Goal: Use online tool/utility: Utilize a website feature to perform a specific function

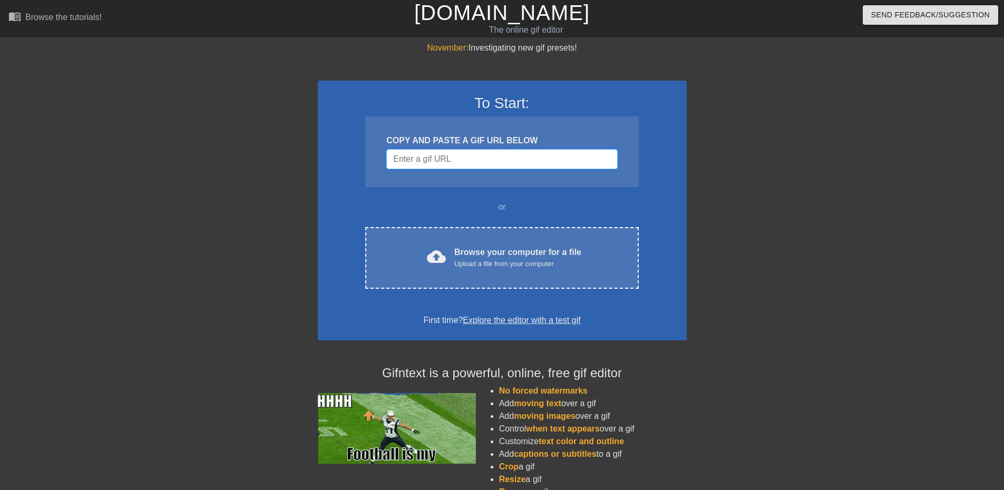
click at [496, 156] on input "Username" at bounding box center [501, 159] width 231 height 20
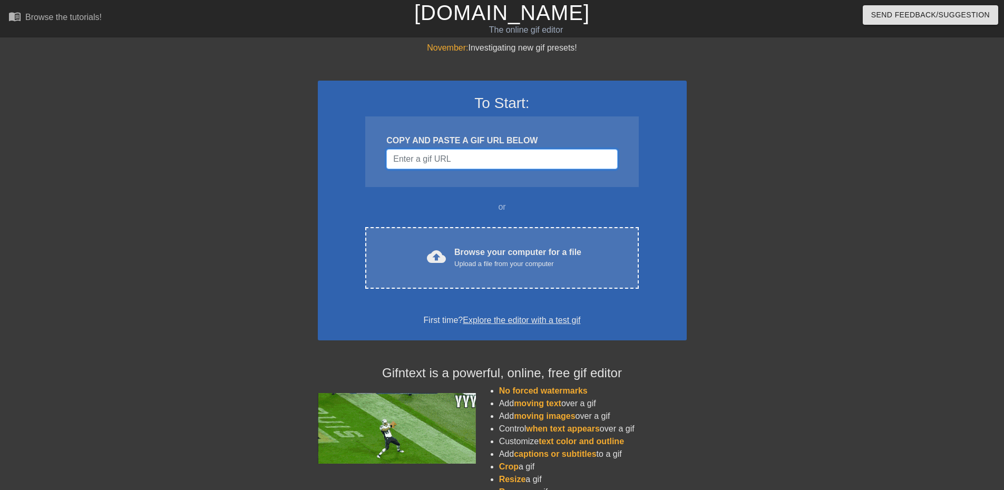
click at [457, 161] on input "Username" at bounding box center [501, 159] width 231 height 20
paste input "https://tenor.com/view/tv-tenna-dance-deltarune-gif-6975227932380542923"
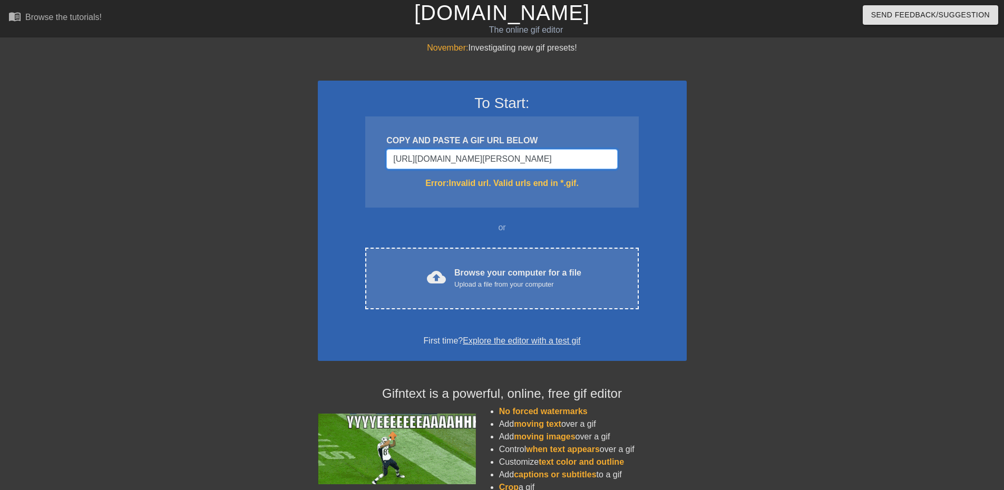
scroll to position [0, 70]
type input "https://tenor.com/view/tv-tenna-dance-deltarune-gif-6975227932380542923"
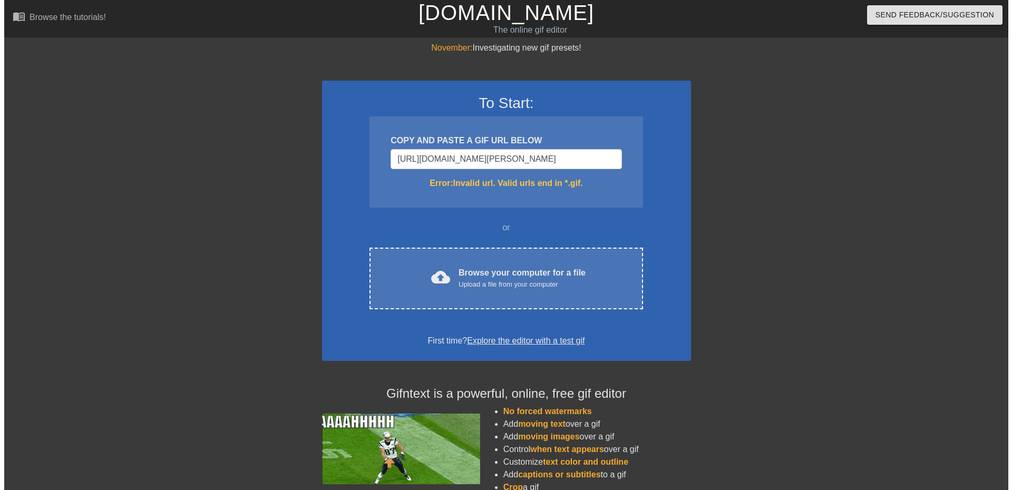
scroll to position [0, 0]
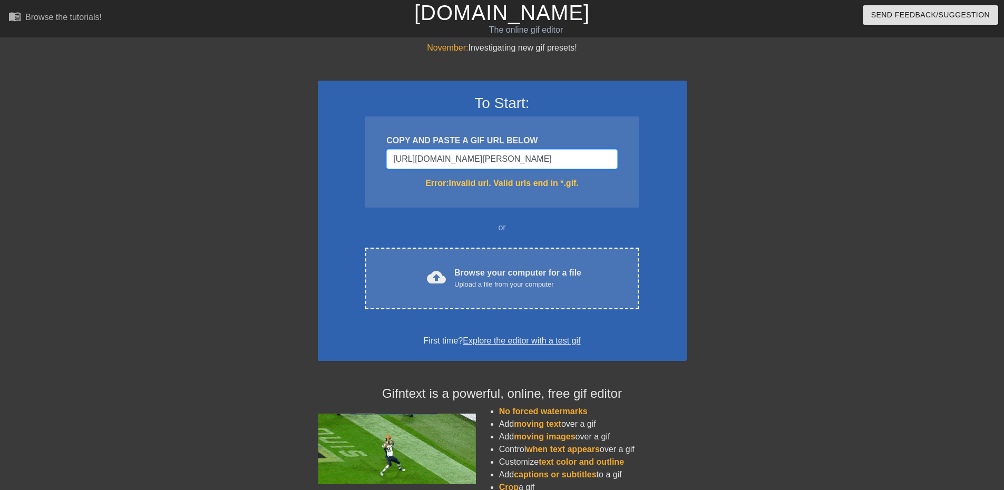
click at [446, 160] on input "https://tenor.com/view/tv-tenna-dance-deltarune-gif-6975227932380542923" at bounding box center [501, 159] width 231 height 20
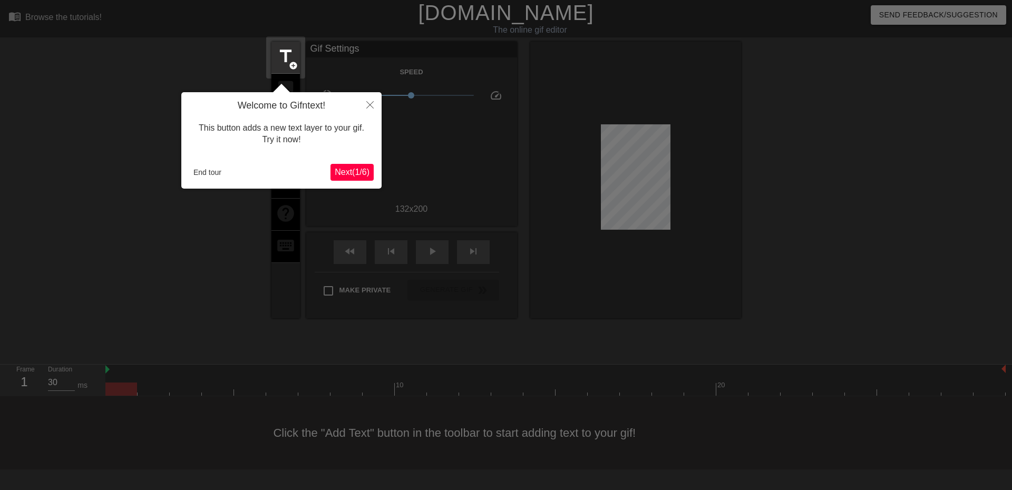
click at [355, 172] on span "Next ( 1 / 6 )" at bounding box center [352, 172] width 35 height 9
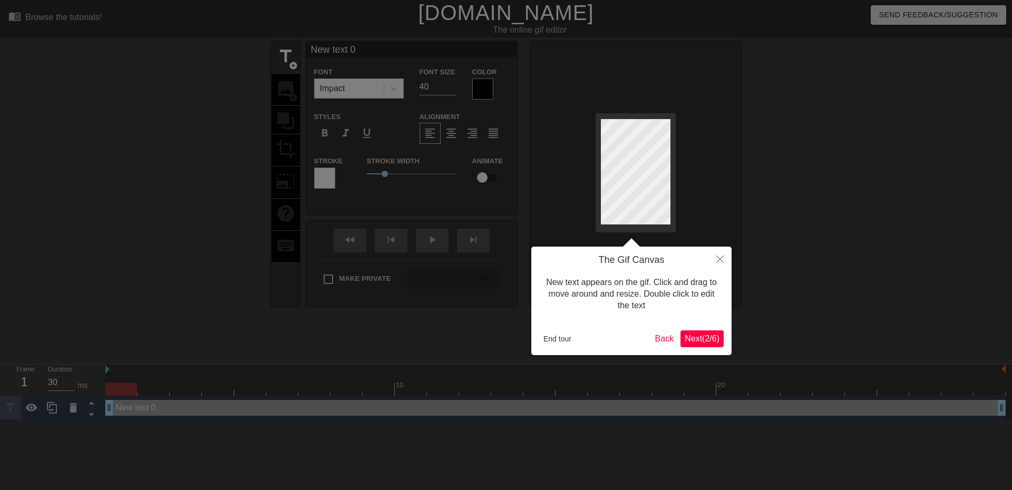
click at [710, 339] on span "Next ( 2 / 6 )" at bounding box center [701, 338] width 35 height 9
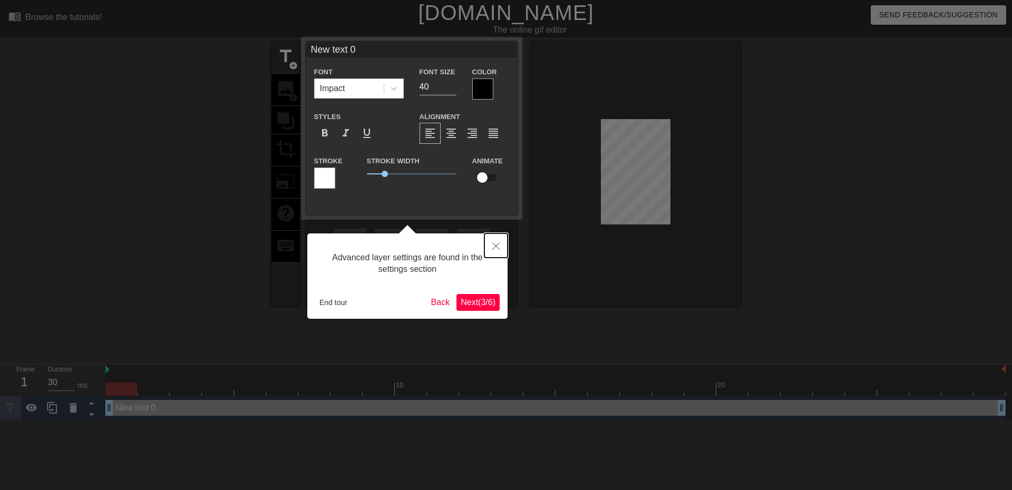
click at [497, 242] on button "Close" at bounding box center [495, 245] width 23 height 24
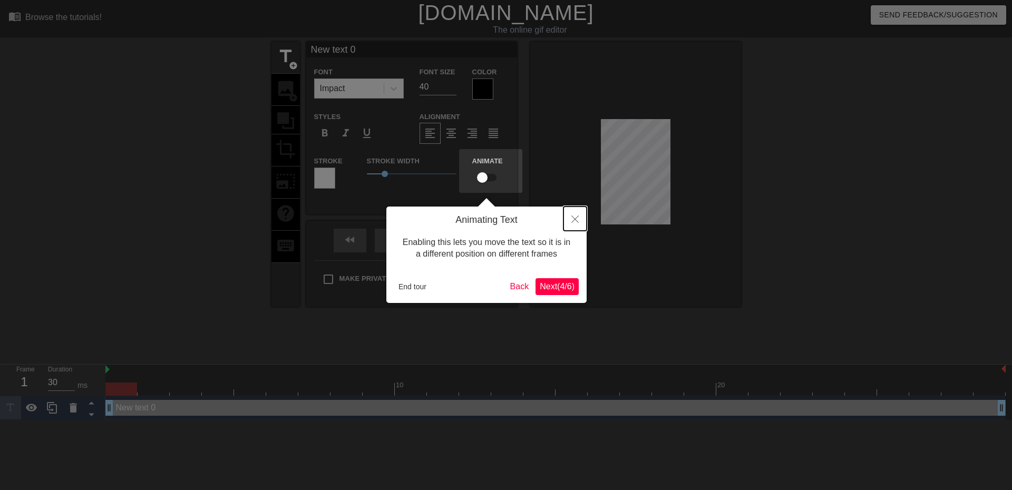
click at [574, 218] on icon "Close" at bounding box center [574, 218] width 7 height 7
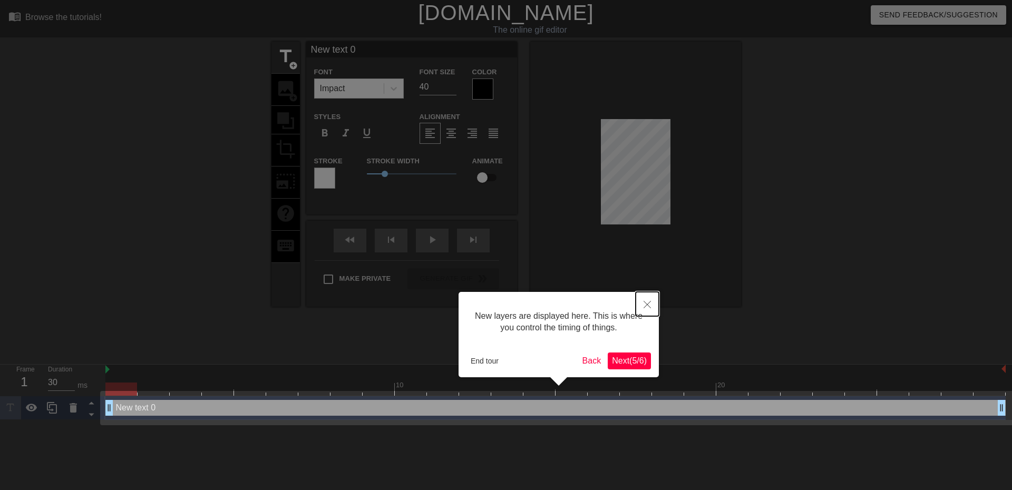
click at [646, 306] on icon "Close" at bounding box center [646, 304] width 7 height 7
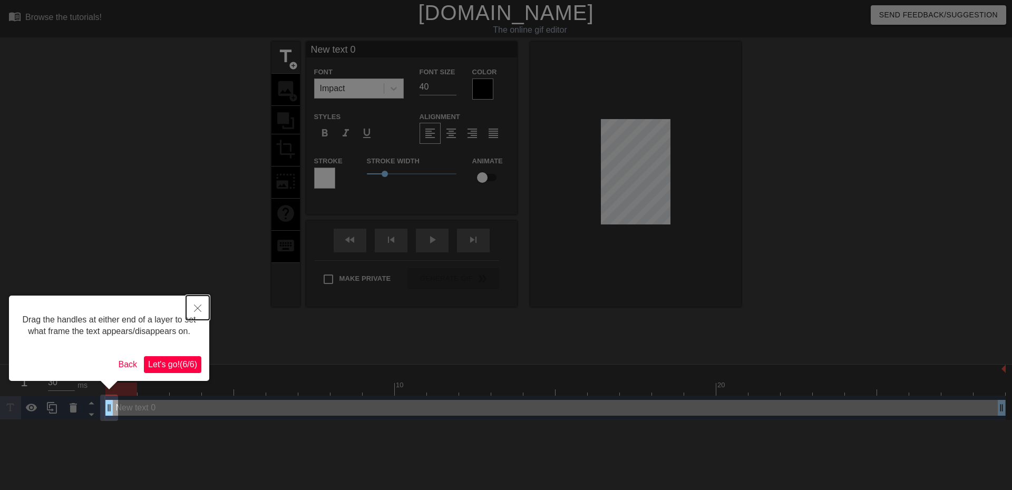
click at [195, 303] on button "Close" at bounding box center [197, 308] width 23 height 24
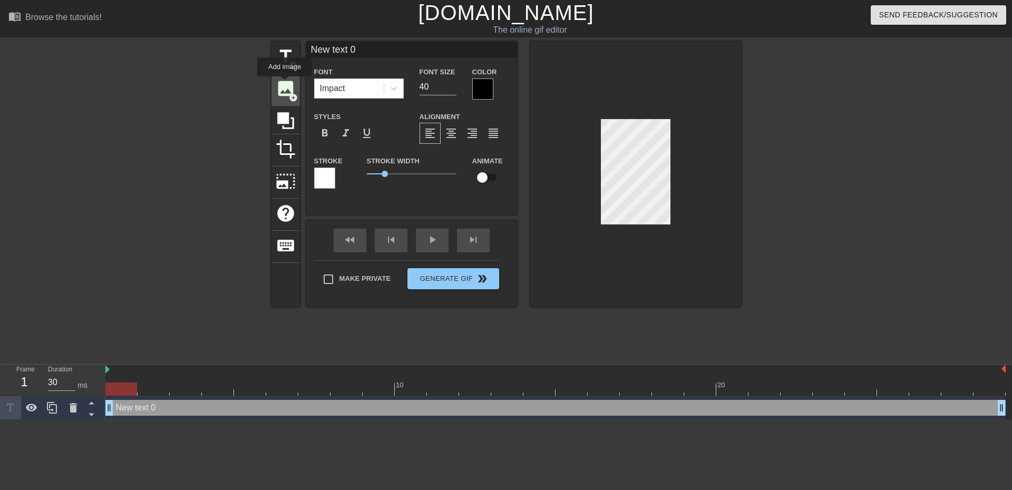
click at [285, 84] on span "image" at bounding box center [286, 89] width 20 height 20
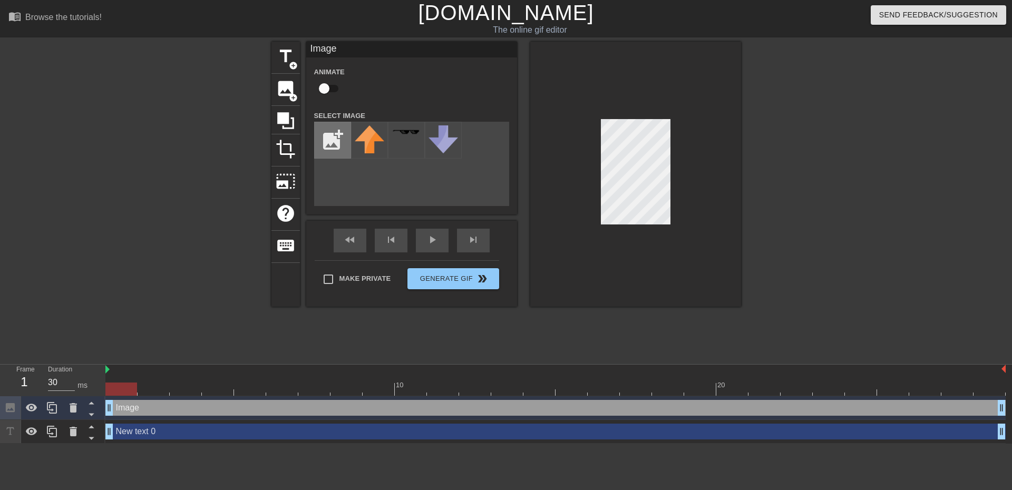
click at [333, 142] on input "file" at bounding box center [333, 140] width 36 height 36
type input "C:\fakepath\samantha-wright-gus_1.png"
click at [365, 140] on img at bounding box center [370, 137] width 30 height 24
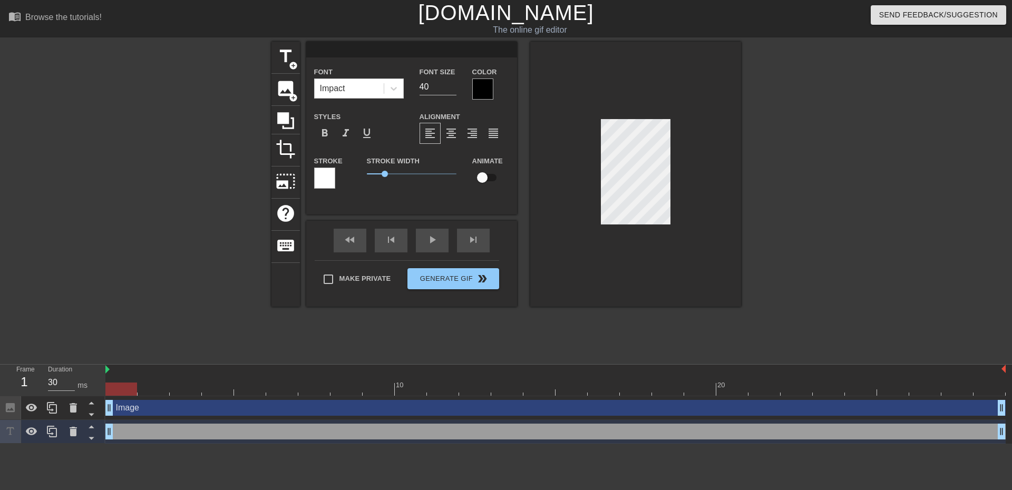
scroll to position [2, 1]
click at [392, 193] on div "Stroke Width 1" at bounding box center [411, 176] width 105 height 44
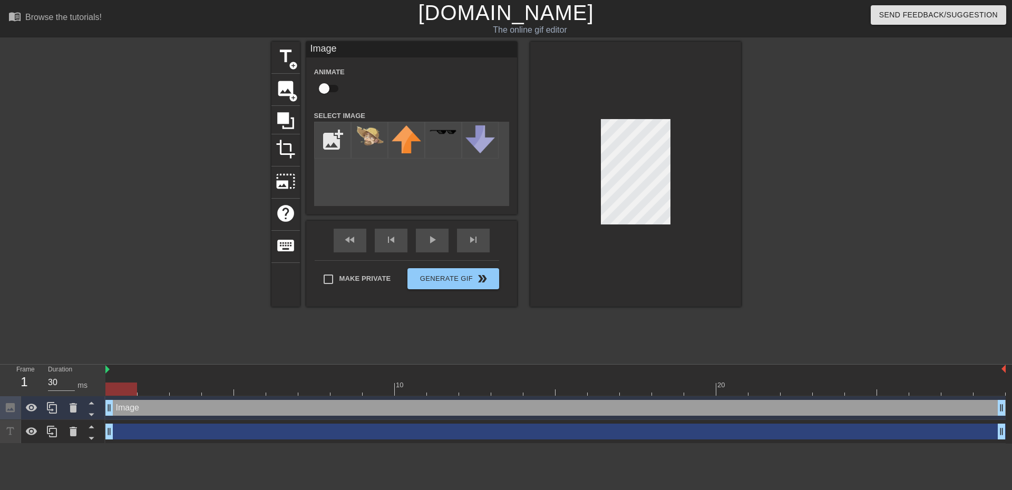
click at [332, 90] on input "checkbox" at bounding box center [324, 89] width 60 height 20
checkbox input "true"
click at [339, 138] on input "file" at bounding box center [333, 140] width 36 height 36
type input "C:\fakepath\[PERSON_NAME]-gus_1 (1).png"
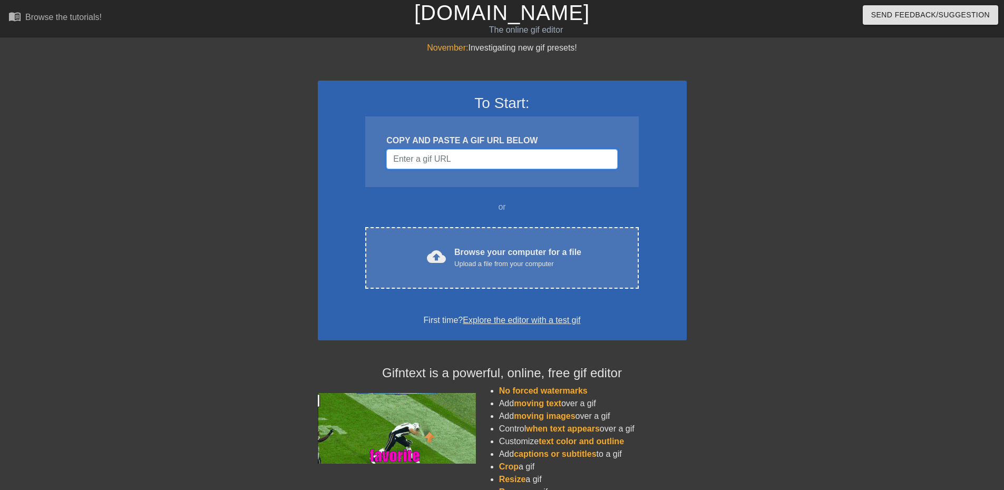
click at [463, 153] on input "Username" at bounding box center [501, 159] width 231 height 20
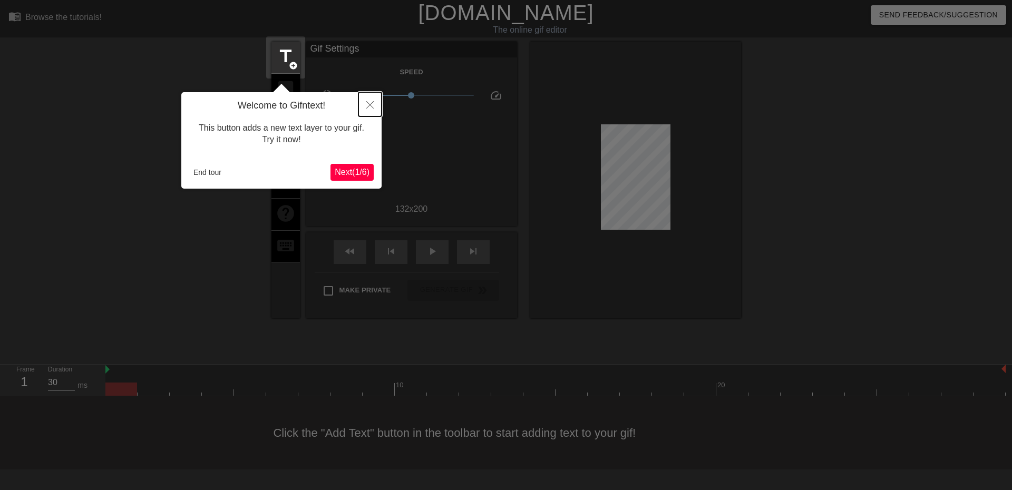
click at [373, 103] on icon "Close" at bounding box center [369, 104] width 7 height 7
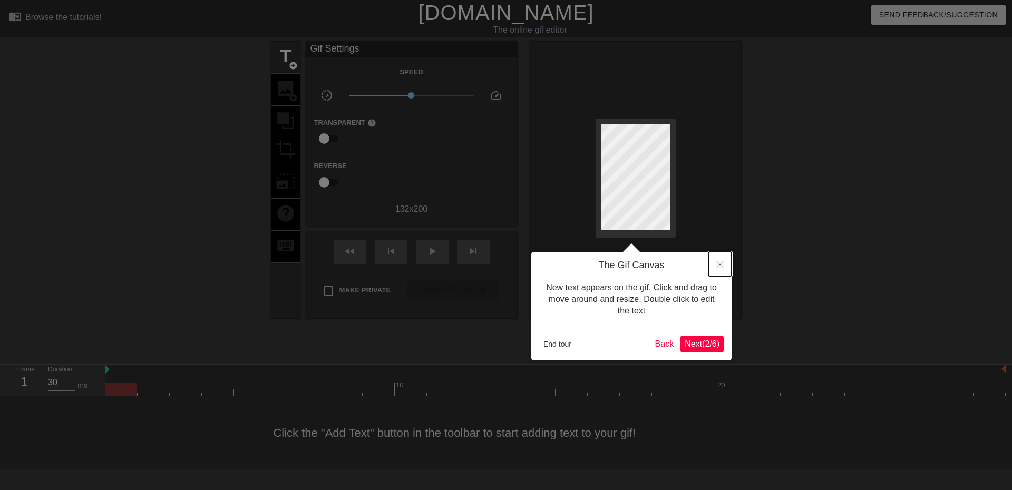
click at [718, 261] on button "Close" at bounding box center [719, 264] width 23 height 24
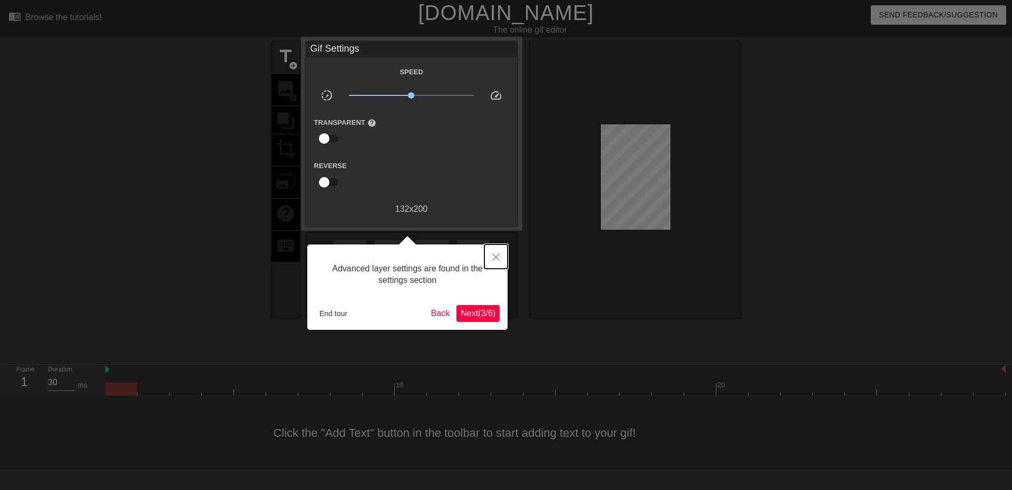
click at [497, 259] on icon "Close" at bounding box center [495, 256] width 7 height 7
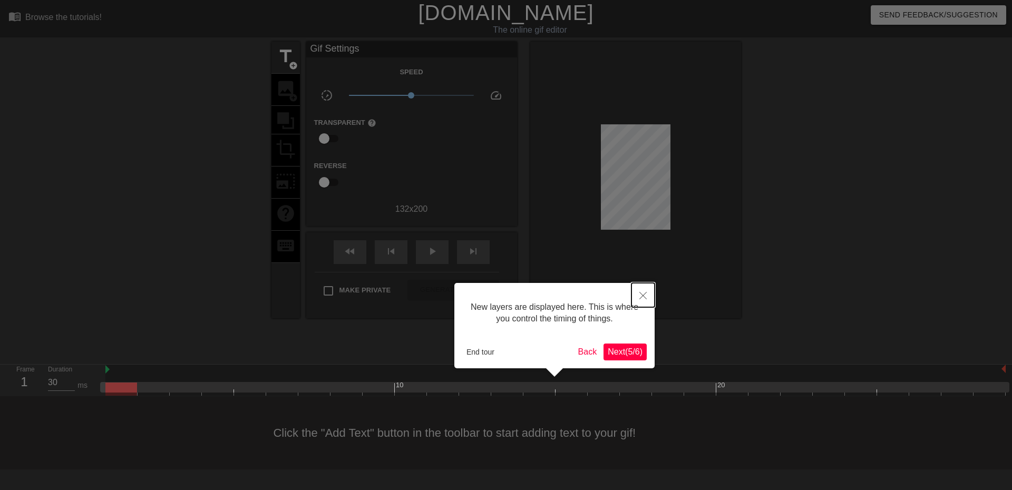
click at [640, 293] on icon "Close" at bounding box center [642, 295] width 7 height 7
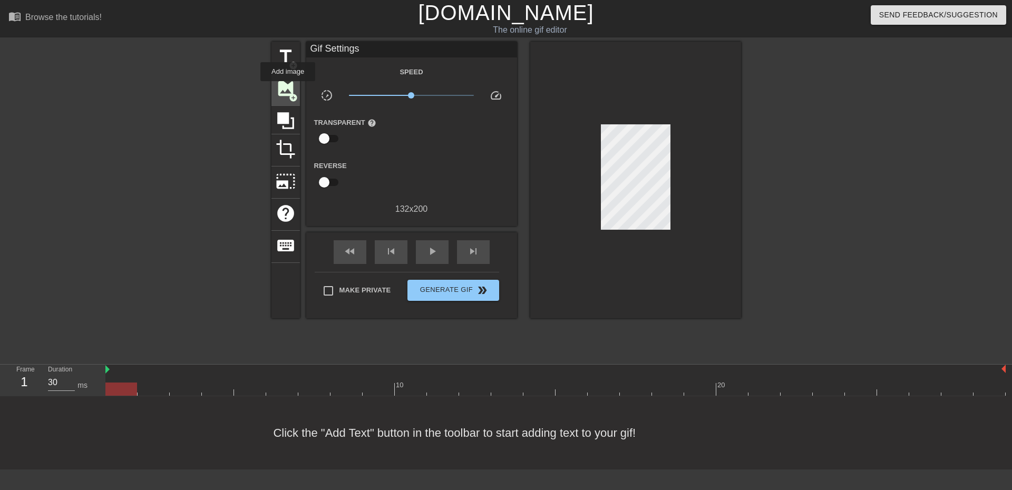
click at [288, 89] on span "image" at bounding box center [286, 89] width 20 height 20
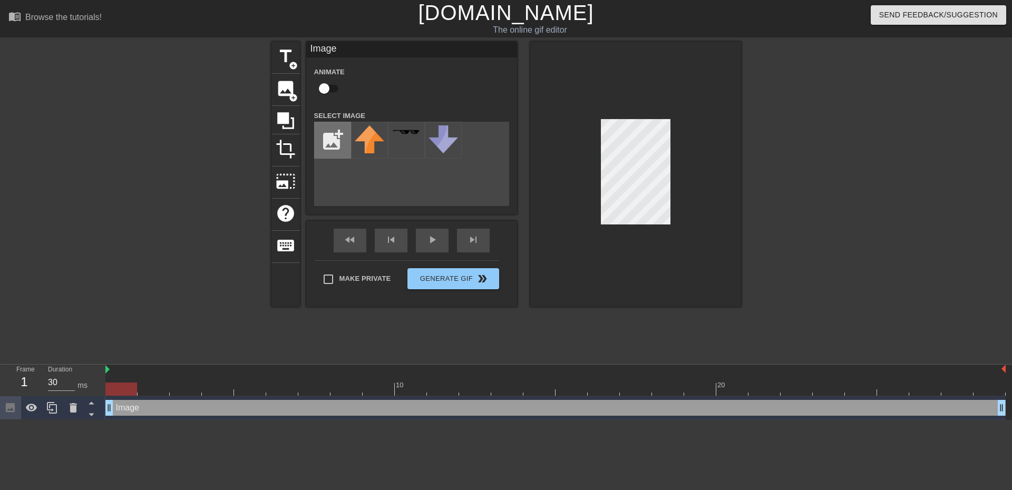
click at [335, 142] on input "file" at bounding box center [333, 140] width 36 height 36
type input "C:\fakepath\[PERSON_NAME]-gus_1 (1).png"
click at [369, 146] on img at bounding box center [370, 137] width 30 height 24
click at [596, 183] on div at bounding box center [635, 174] width 211 height 265
click at [330, 86] on input "checkbox" at bounding box center [324, 89] width 60 height 20
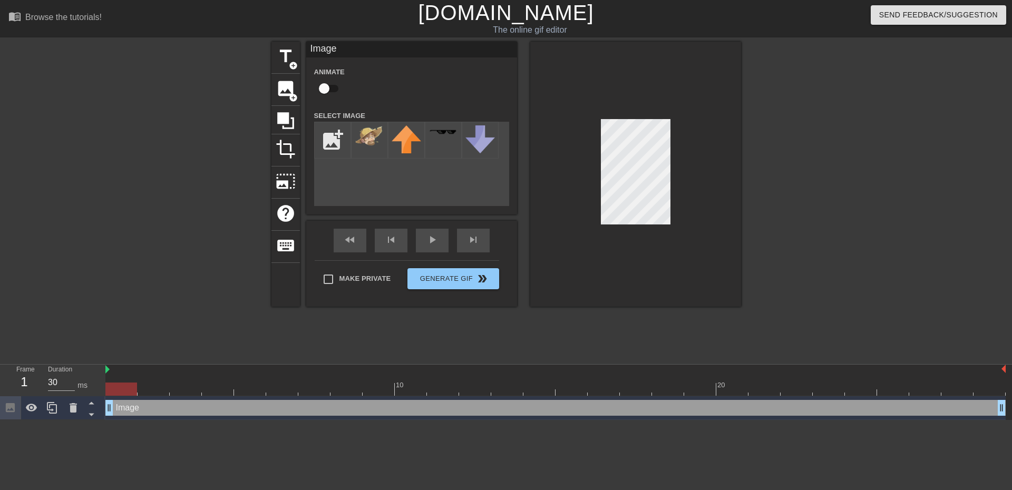
checkbox input "true"
click at [149, 407] on div "Image drag_handle drag_handle" at bounding box center [555, 408] width 900 height 16
click at [122, 388] on div at bounding box center [121, 389] width 32 height 13
click at [34, 410] on icon at bounding box center [32, 408] width 12 height 8
click at [34, 410] on icon at bounding box center [31, 407] width 13 height 13
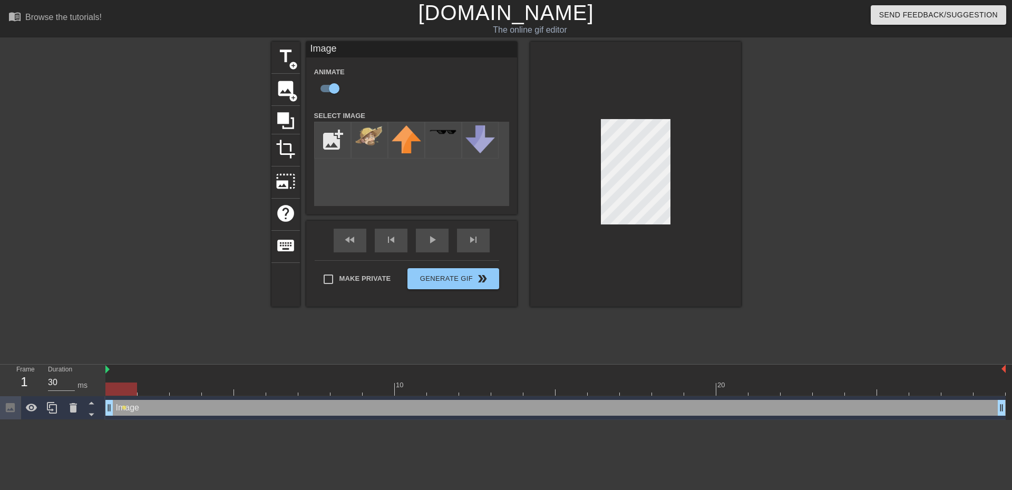
click at [415, 337] on div "title add_circle image add_circle crop photo_size_select_large help keyboard Im…" at bounding box center [505, 200] width 469 height 316
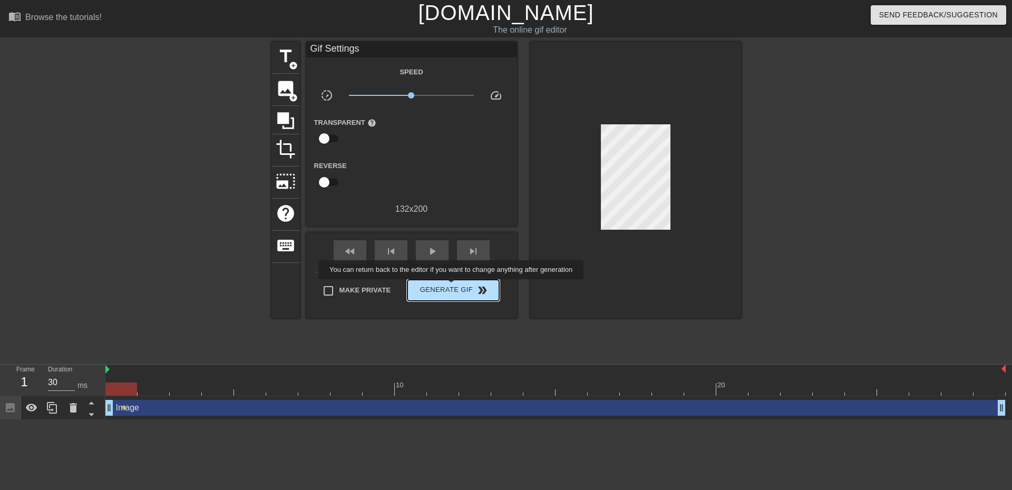
click at [452, 287] on span "Generate Gif double_arrow" at bounding box center [452, 290] width 83 height 13
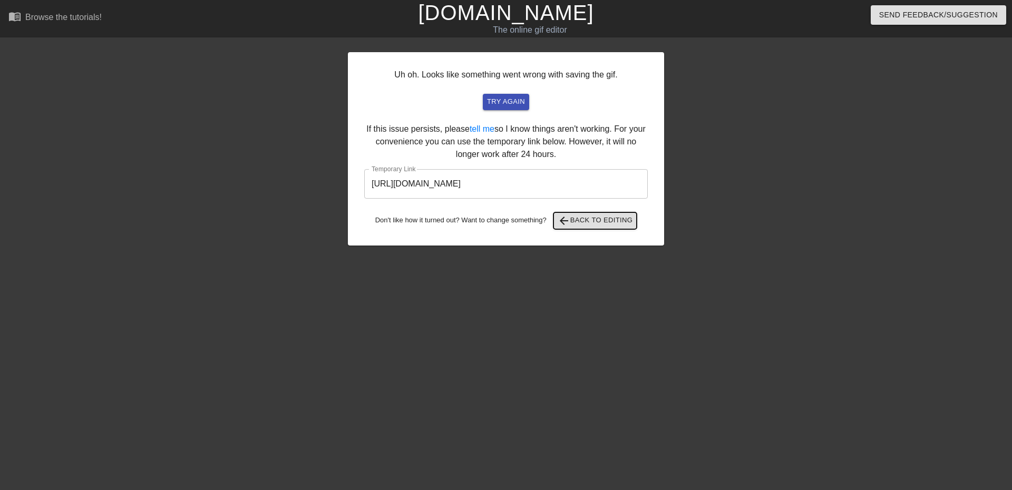
click at [609, 215] on span "arrow_back Back to Editing" at bounding box center [594, 220] width 75 height 13
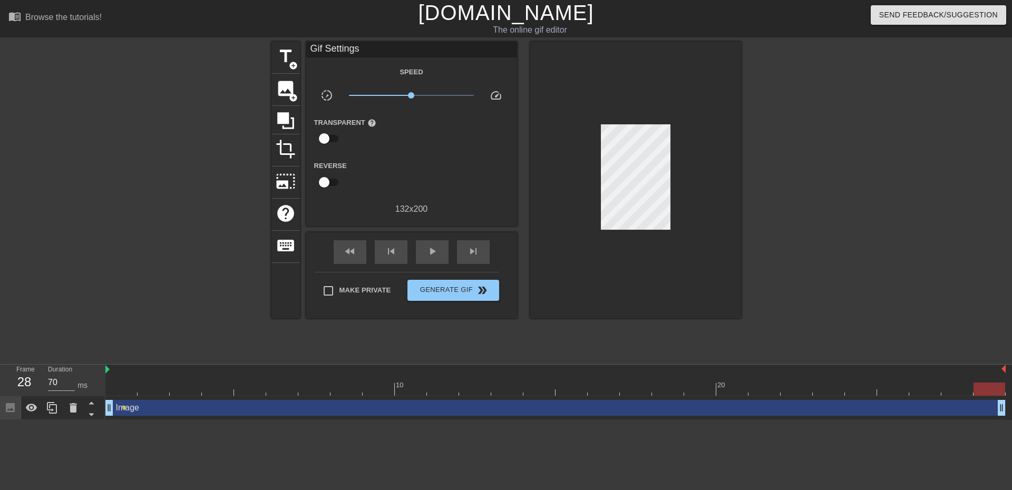
click at [301, 94] on div "title add_circle image add_circle crop photo_size_select_large help keyboard Gi…" at bounding box center [505, 180] width 469 height 277
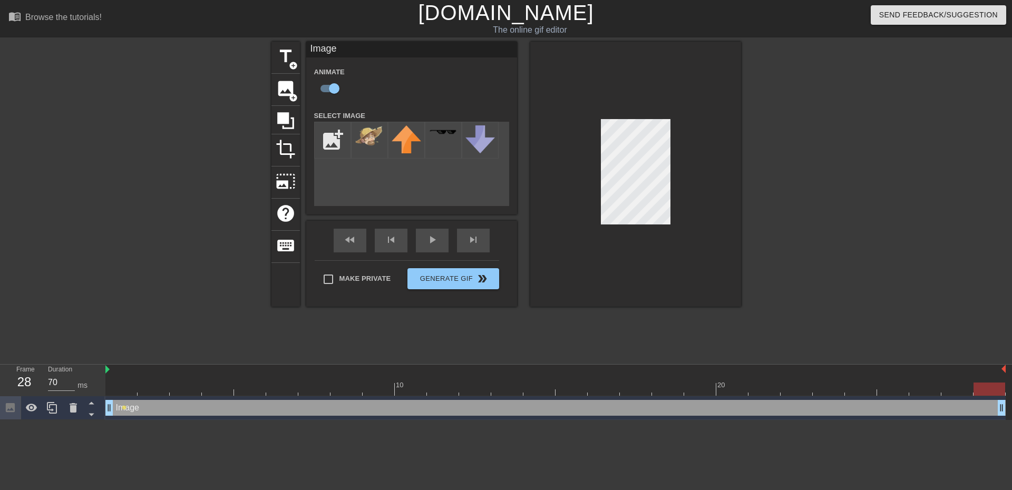
click at [26, 383] on div "28" at bounding box center [24, 382] width 16 height 19
click at [978, 374] on div at bounding box center [555, 370] width 900 height 11
drag, startPoint x: 720, startPoint y: 378, endPoint x: 99, endPoint y: 378, distance: 621.2
click at [99, 378] on div "Frame 1 Duration 30 ms 10 20 Image drag_handle drag_handle lens" at bounding box center [506, 392] width 1012 height 55
drag, startPoint x: 126, startPoint y: 378, endPoint x: 143, endPoint y: 377, distance: 16.3
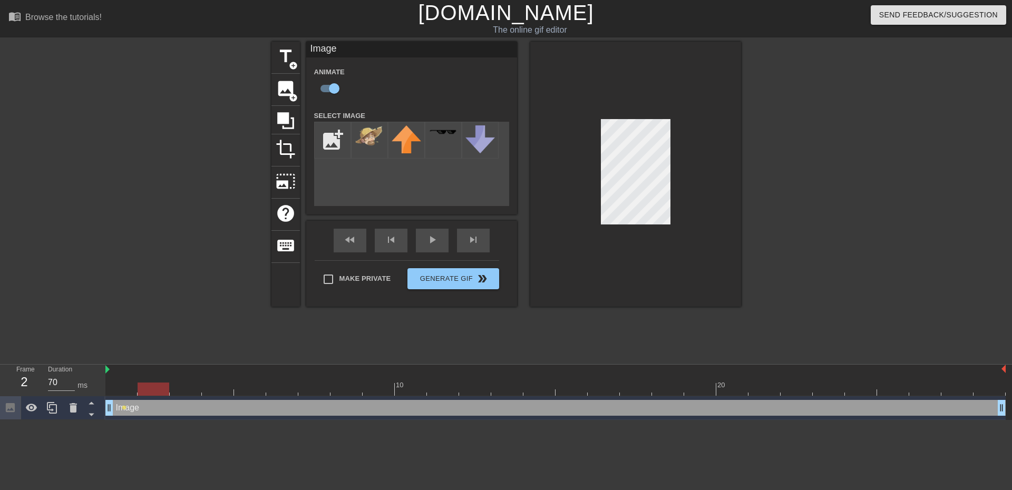
click at [143, 377] on div "10 20" at bounding box center [555, 383] width 900 height 17
drag, startPoint x: 159, startPoint y: 374, endPoint x: 181, endPoint y: 372, distance: 21.7
click at [181, 372] on div at bounding box center [555, 370] width 900 height 11
drag, startPoint x: 158, startPoint y: 389, endPoint x: 177, endPoint y: 387, distance: 19.1
click at [177, 387] on div at bounding box center [186, 389] width 32 height 13
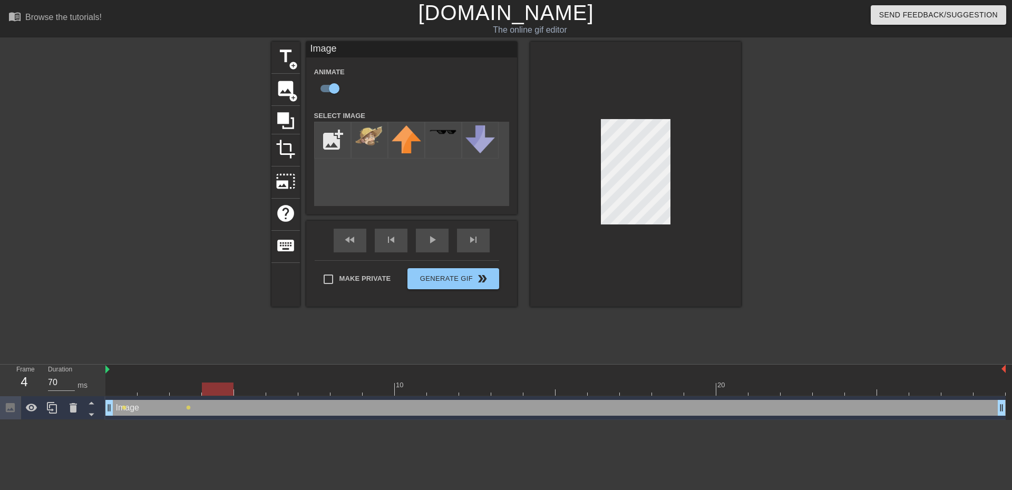
drag, startPoint x: 187, startPoint y: 387, endPoint x: 211, endPoint y: 381, distance: 25.0
click at [211, 381] on div "10 20" at bounding box center [555, 380] width 900 height 31
drag, startPoint x: 221, startPoint y: 388, endPoint x: 239, endPoint y: 384, distance: 18.4
click at [239, 384] on div at bounding box center [250, 389] width 32 height 13
drag, startPoint x: 248, startPoint y: 389, endPoint x: 316, endPoint y: 391, distance: 68.0
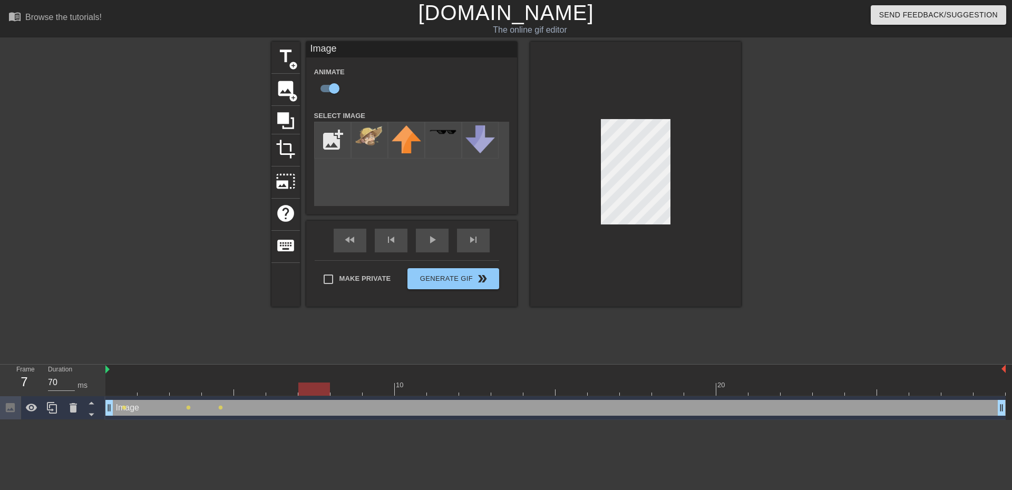
click at [316, 391] on div at bounding box center [314, 389] width 32 height 13
drag, startPoint x: 316, startPoint y: 388, endPoint x: 337, endPoint y: 384, distance: 21.6
click at [337, 384] on div at bounding box center [346, 389] width 32 height 13
drag, startPoint x: 339, startPoint y: 389, endPoint x: 367, endPoint y: 388, distance: 27.9
click at [367, 388] on div at bounding box center [378, 389] width 32 height 13
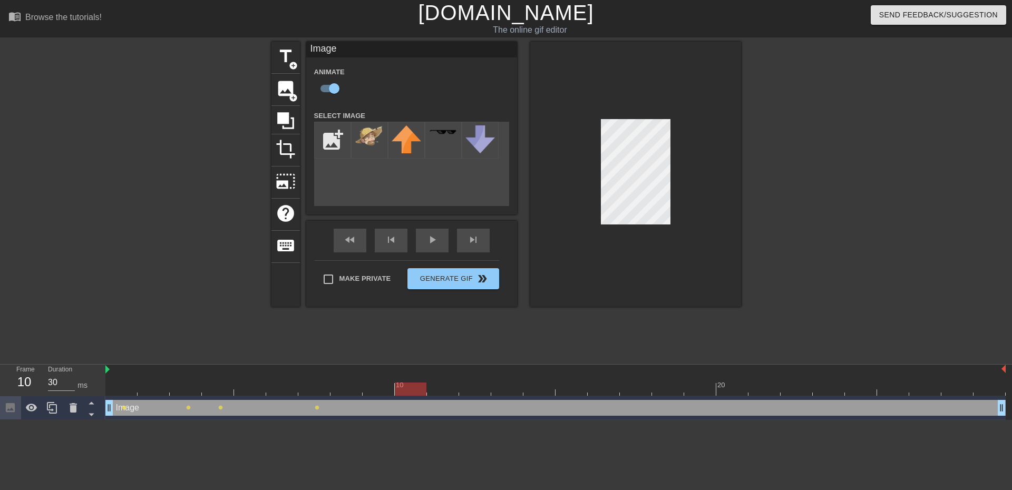
drag, startPoint x: 384, startPoint y: 389, endPoint x: 398, endPoint y: 388, distance: 13.7
click at [398, 388] on div at bounding box center [411, 389] width 32 height 13
drag, startPoint x: 414, startPoint y: 386, endPoint x: 427, endPoint y: 383, distance: 14.2
click at [427, 383] on div at bounding box center [443, 389] width 32 height 13
drag, startPoint x: 448, startPoint y: 390, endPoint x: 462, endPoint y: 388, distance: 14.4
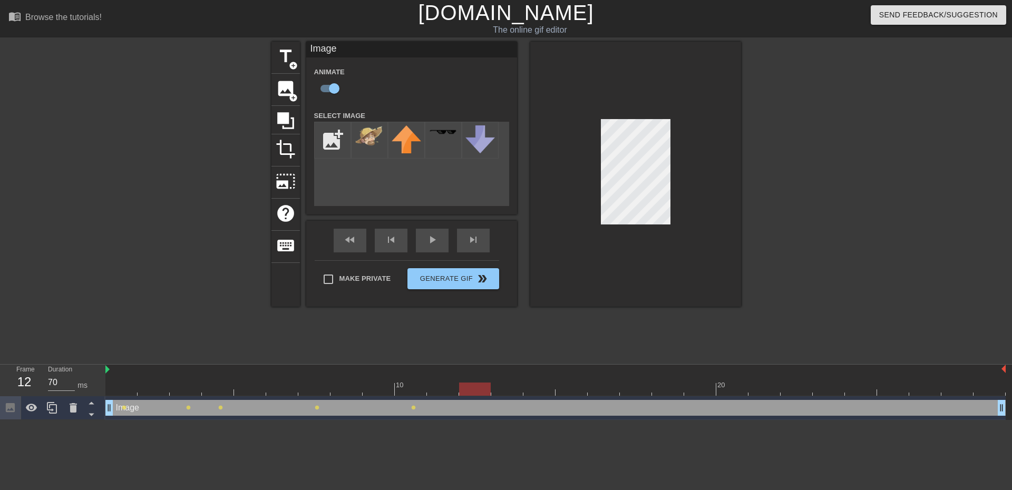
click at [462, 388] on div at bounding box center [475, 389] width 32 height 13
drag, startPoint x: 477, startPoint y: 390, endPoint x: 558, endPoint y: 385, distance: 81.3
click at [558, 385] on div at bounding box center [555, 389] width 900 height 13
drag, startPoint x: 604, startPoint y: 387, endPoint x: 624, endPoint y: 384, distance: 19.8
click at [624, 384] on div at bounding box center [636, 389] width 32 height 13
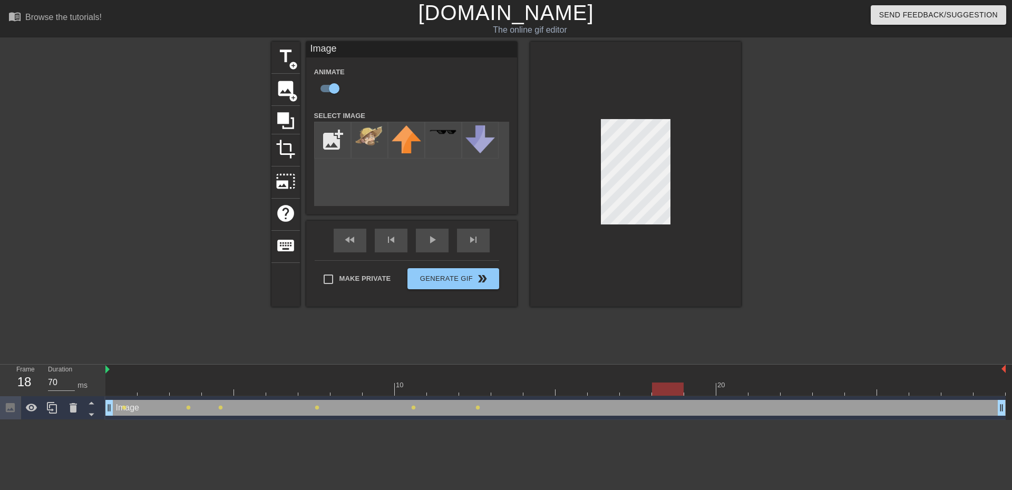
drag, startPoint x: 640, startPoint y: 389, endPoint x: 653, endPoint y: 386, distance: 13.4
click at [653, 386] on div at bounding box center [668, 389] width 32 height 13
drag, startPoint x: 670, startPoint y: 387, endPoint x: 688, endPoint y: 385, distance: 17.6
click at [688, 385] on div at bounding box center [700, 389] width 32 height 13
drag, startPoint x: 703, startPoint y: 387, endPoint x: 722, endPoint y: 384, distance: 19.1
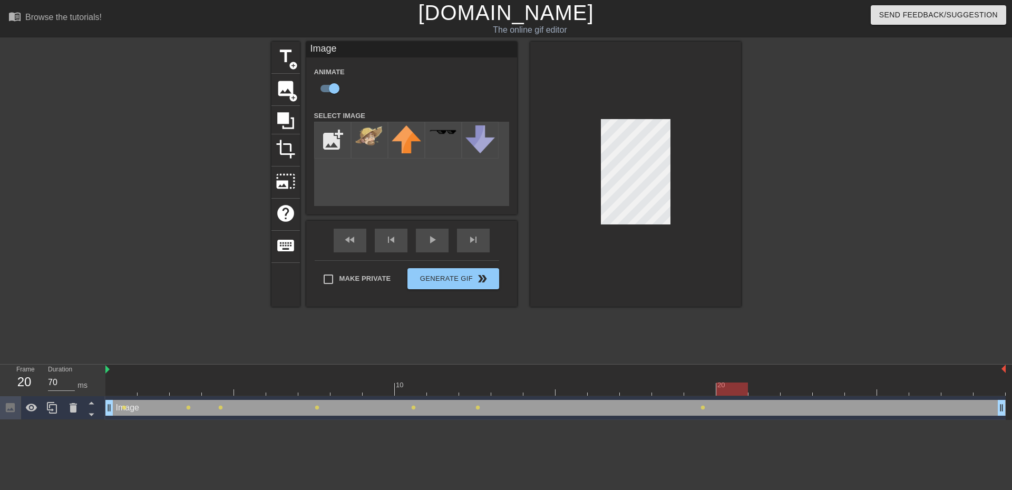
click at [722, 384] on div at bounding box center [732, 389] width 32 height 13
drag, startPoint x: 730, startPoint y: 387, endPoint x: 754, endPoint y: 384, distance: 24.9
click at [754, 384] on div at bounding box center [764, 389] width 32 height 13
drag, startPoint x: 762, startPoint y: 387, endPoint x: 786, endPoint y: 384, distance: 24.0
click at [786, 384] on div at bounding box center [796, 389] width 32 height 13
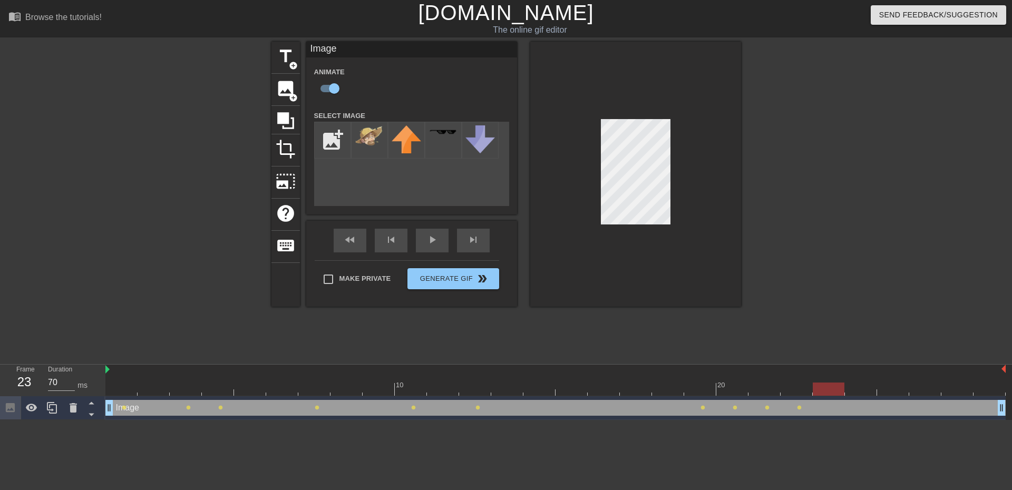
drag, startPoint x: 797, startPoint y: 390, endPoint x: 818, endPoint y: 386, distance: 21.5
click at [818, 386] on div at bounding box center [828, 389] width 32 height 13
drag, startPoint x: 825, startPoint y: 387, endPoint x: 848, endPoint y: 386, distance: 23.2
click at [848, 386] on div at bounding box center [861, 389] width 32 height 13
drag, startPoint x: 868, startPoint y: 390, endPoint x: 886, endPoint y: 388, distance: 17.6
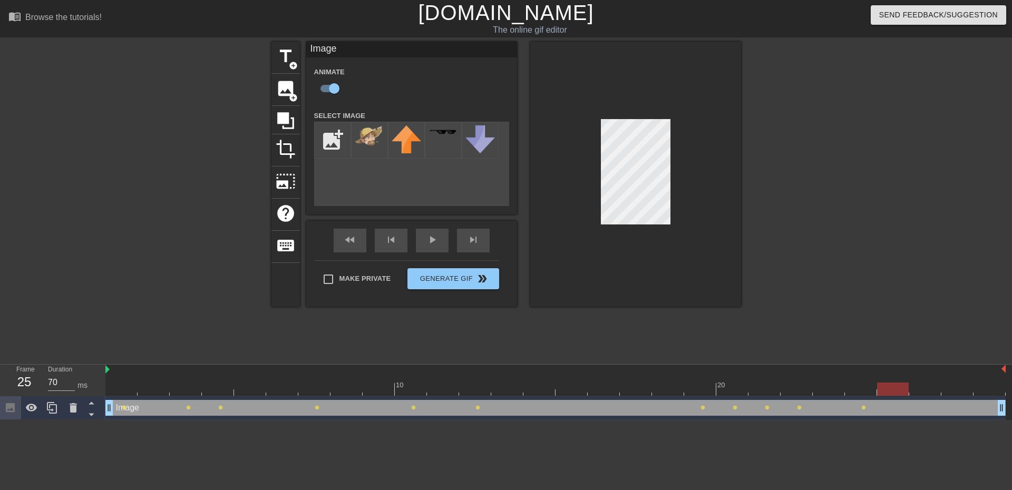
click at [886, 388] on div at bounding box center [893, 389] width 32 height 13
drag, startPoint x: 903, startPoint y: 388, endPoint x: 916, endPoint y: 388, distance: 13.2
click at [916, 388] on div at bounding box center [555, 389] width 900 height 13
drag, startPoint x: 956, startPoint y: 388, endPoint x: 928, endPoint y: 393, distance: 28.2
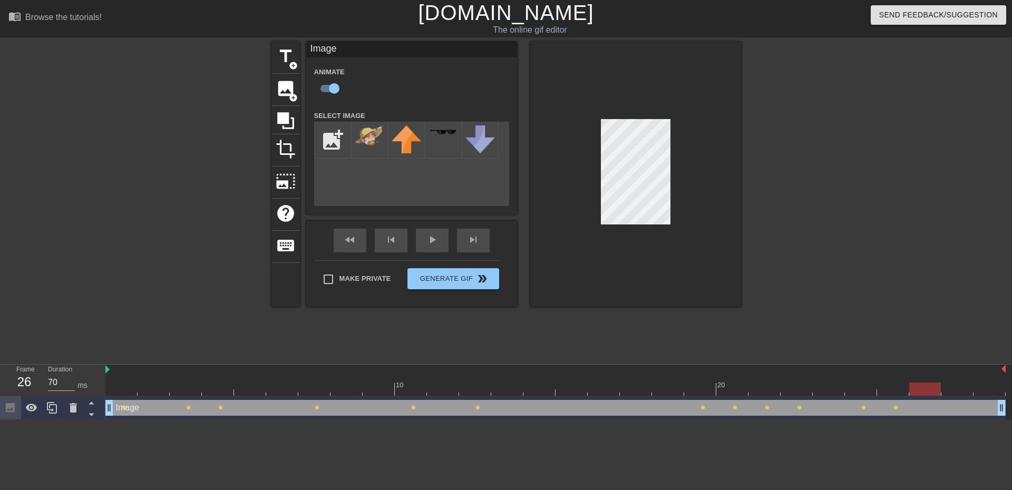
click at [930, 393] on div at bounding box center [925, 389] width 32 height 13
drag, startPoint x: 929, startPoint y: 387, endPoint x: 942, endPoint y: 385, distance: 12.9
click at [942, 385] on div at bounding box center [957, 389] width 32 height 13
drag, startPoint x: 960, startPoint y: 385, endPoint x: 975, endPoint y: 385, distance: 14.8
click at [975, 385] on div at bounding box center [989, 389] width 32 height 13
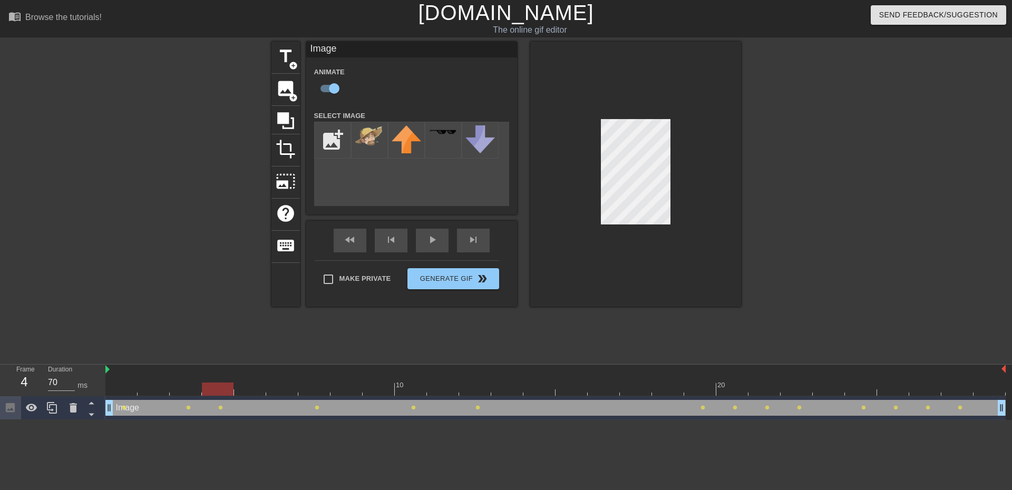
type input "30"
drag, startPoint x: 989, startPoint y: 387, endPoint x: 84, endPoint y: 374, distance: 905.8
click at [86, 374] on div "Frame 1 Duration 30 ms 10 20 Image drag_handle drag_handle lens lens lens lens …" at bounding box center [506, 392] width 1012 height 55
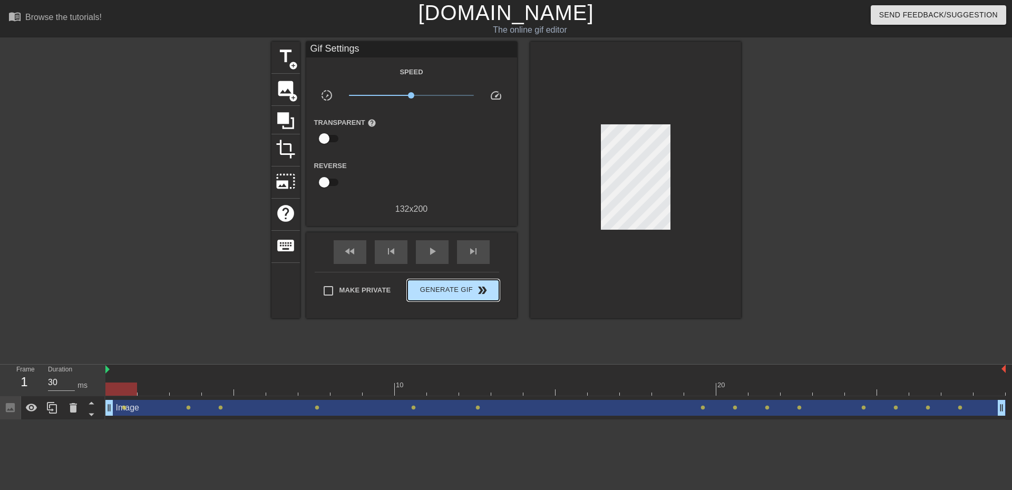
click at [458, 277] on div "Make Private Generate Gif double_arrow" at bounding box center [407, 293] width 184 height 42
click at [334, 136] on input "checkbox" at bounding box center [324, 139] width 60 height 20
click at [324, 143] on input "checkbox" at bounding box center [334, 139] width 60 height 20
checkbox input "false"
click at [332, 188] on input "checkbox" at bounding box center [324, 182] width 60 height 20
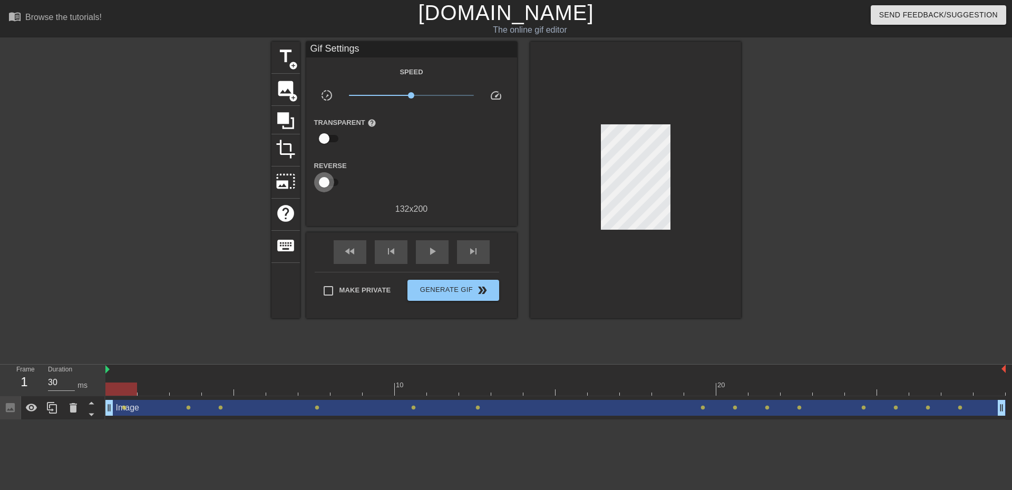
checkbox input "true"
type input "70"
click at [324, 184] on input "checkbox" at bounding box center [334, 182] width 60 height 20
checkbox input "false"
click at [433, 251] on span "play_arrow" at bounding box center [432, 251] width 13 height 13
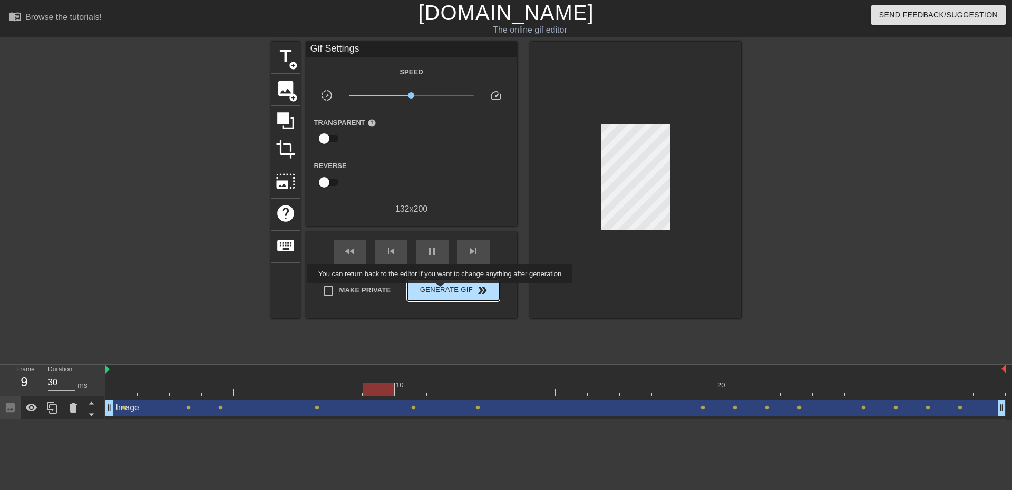
type input "70"
click at [441, 291] on span "Generate Gif double_arrow" at bounding box center [452, 290] width 83 height 13
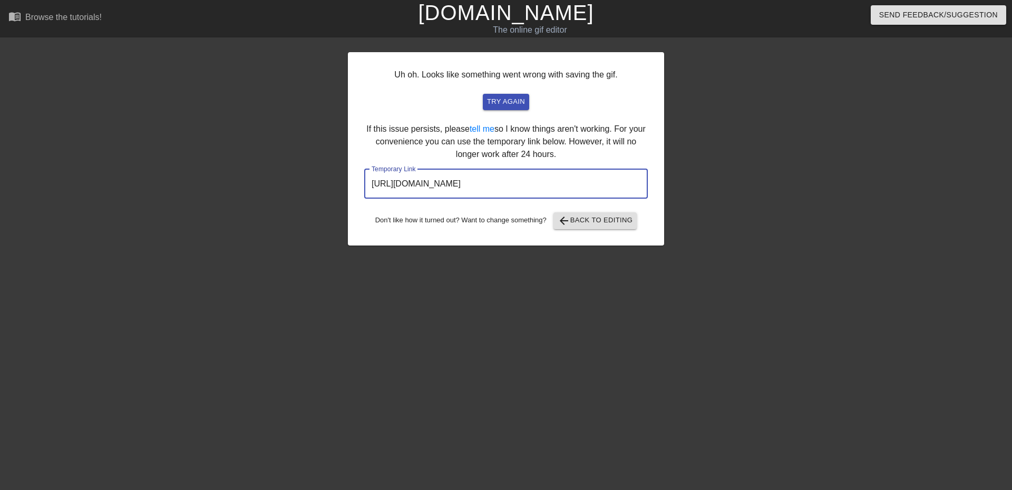
click at [601, 182] on input "[URL][DOMAIN_NAME]" at bounding box center [505, 184] width 283 height 30
drag, startPoint x: 600, startPoint y: 182, endPoint x: 330, endPoint y: 182, distance: 269.8
click at [330, 182] on div "Uh oh. Looks like something went wrong with saving the gif. try again If this i…" at bounding box center [506, 200] width 1012 height 316
